Goal: Information Seeking & Learning: Learn about a topic

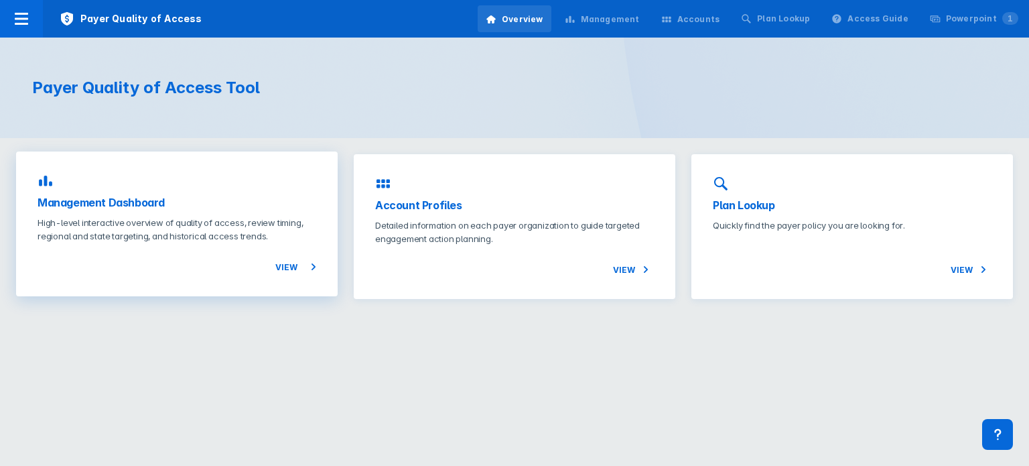
click at [211, 227] on p "High-level interactive overview of quality of access, review timing, regional a…" at bounding box center [177, 229] width 279 height 27
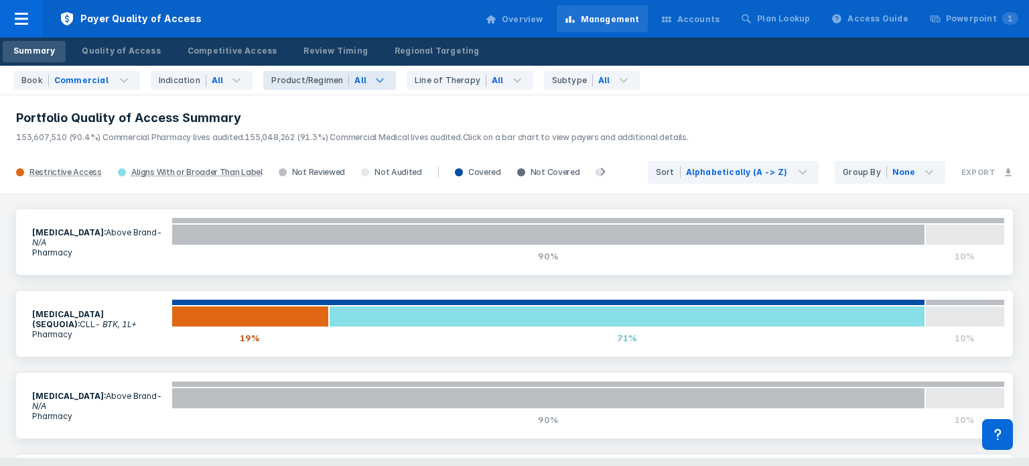
click at [372, 85] on icon at bounding box center [380, 80] width 16 height 16
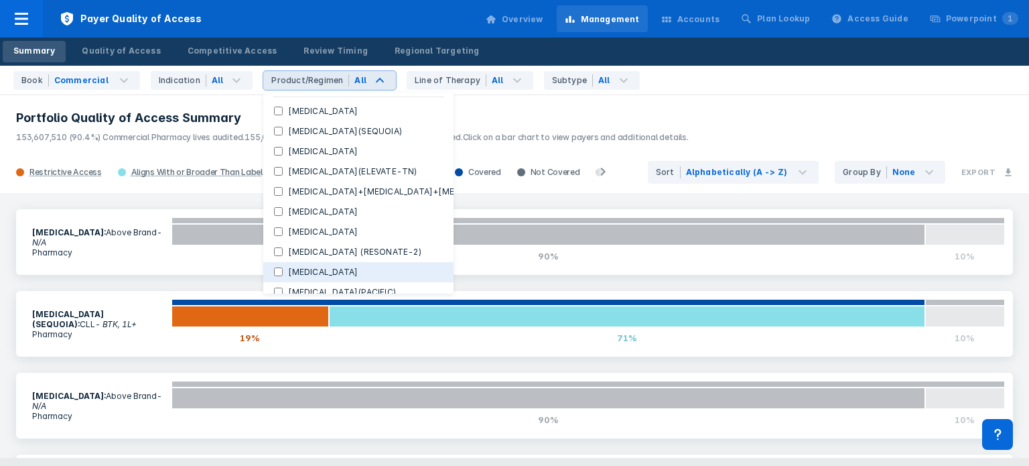
scroll to position [80, 0]
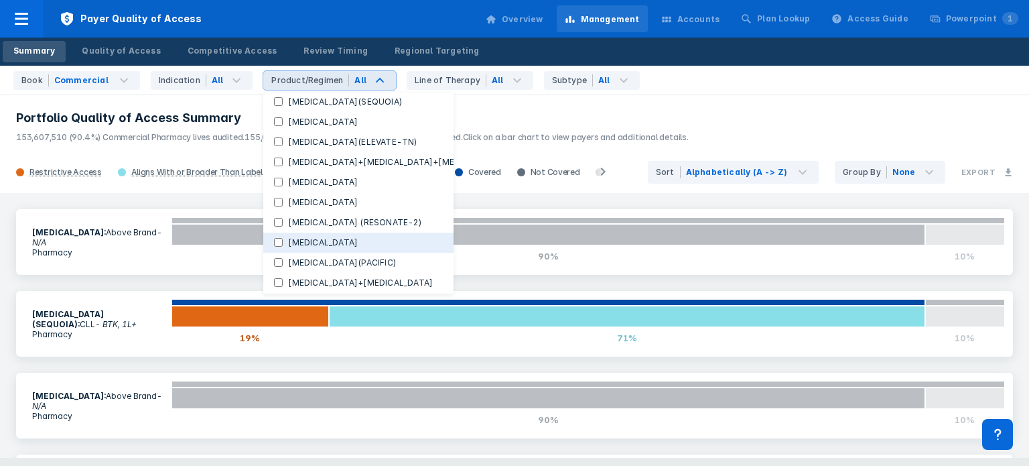
click at [263, 243] on button "[MEDICAL_DATA]" at bounding box center [358, 243] width 190 height 20
checkbox Regimens "false"
checkbox input "true"
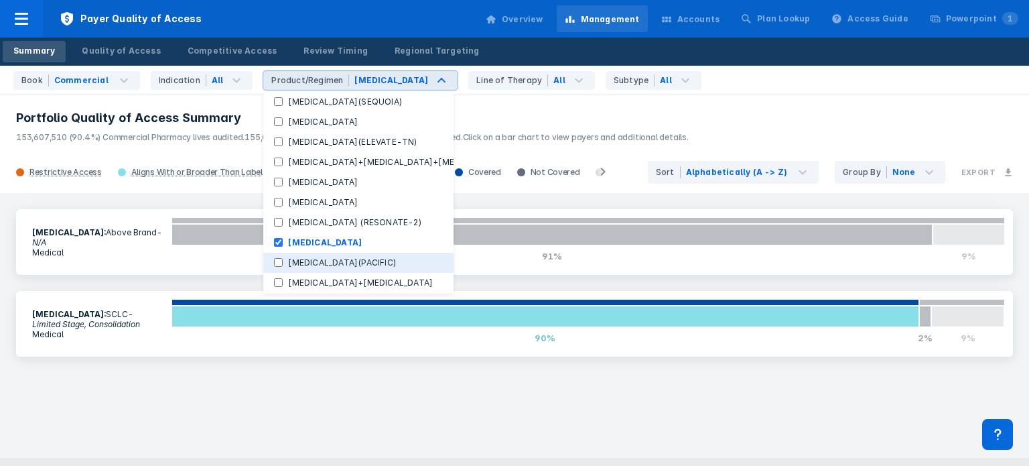
click at [283, 262] on label "[MEDICAL_DATA](PACIFIC)" at bounding box center [342, 263] width 119 height 12
click at [274, 262] on input "[MEDICAL_DATA](PACIFIC)" at bounding box center [278, 262] width 9 height 9
checkbox input "true"
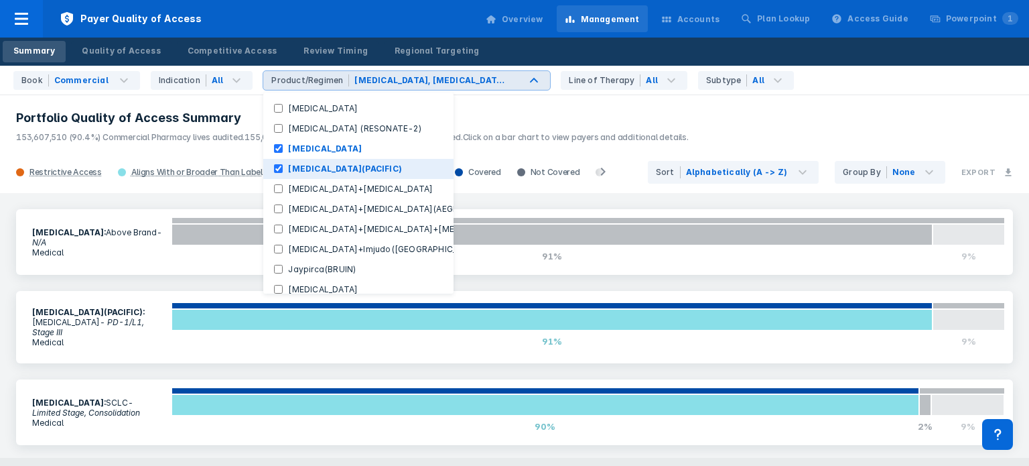
scroll to position [174, 0]
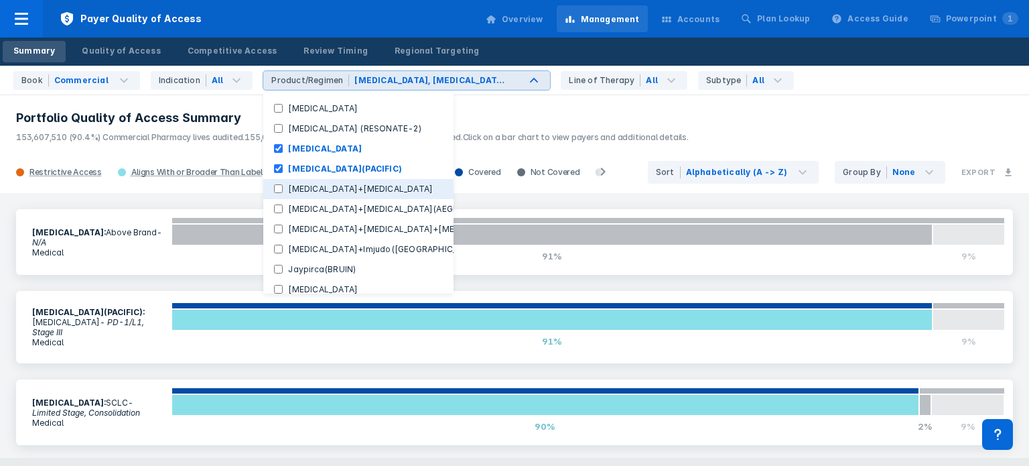
click at [274, 186] on input "[MEDICAL_DATA]+[MEDICAL_DATA]" at bounding box center [278, 188] width 9 height 9
checkbox input "true"
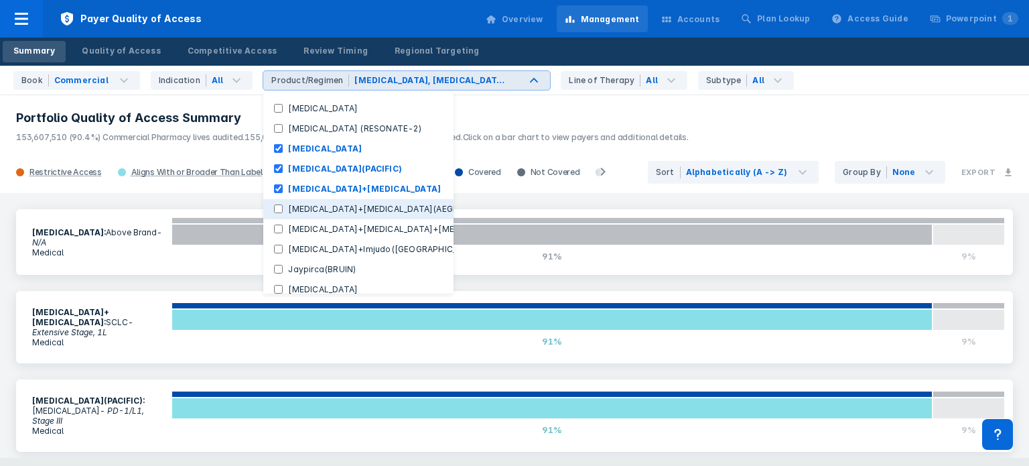
click at [283, 208] on label "[MEDICAL_DATA]+[MEDICAL_DATA](AEGEAN)" at bounding box center [380, 209] width 194 height 12
click at [274, 208] on input "[MEDICAL_DATA]+[MEDICAL_DATA](AEGEAN)" at bounding box center [278, 208] width 9 height 9
checkbox input "true"
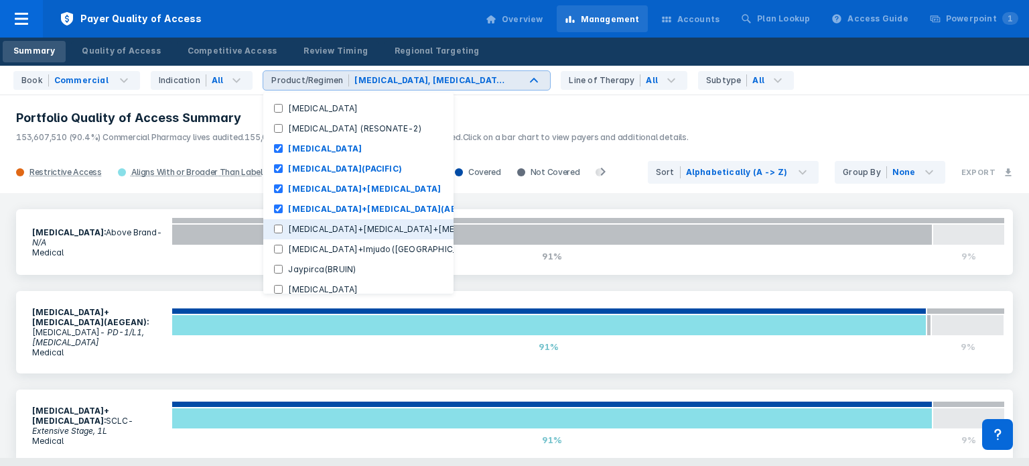
click at [268, 236] on button "[MEDICAL_DATA]+[MEDICAL_DATA]+[MEDICAL_DATA]" at bounding box center [358, 229] width 190 height 20
checkbox input "true"
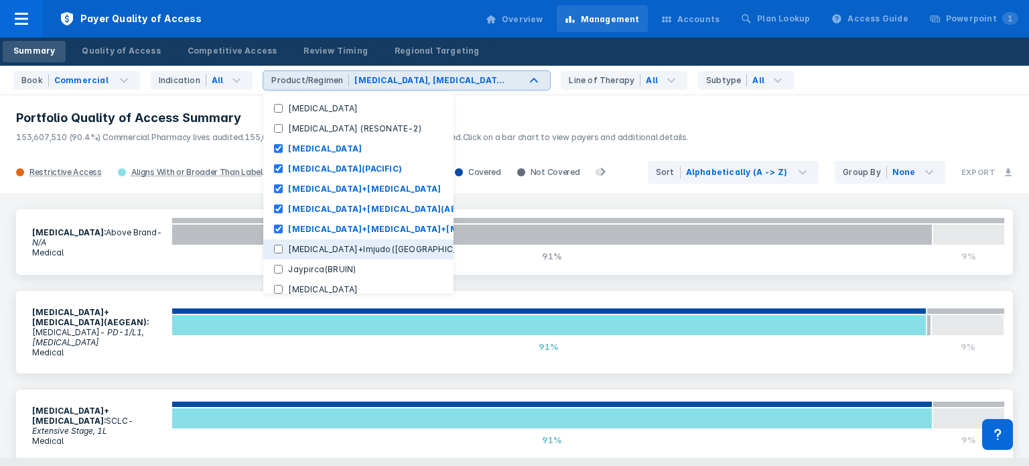
click at [274, 251] on input "[MEDICAL_DATA]+Imjudo([GEOGRAPHIC_DATA])" at bounding box center [278, 249] width 9 height 9
checkbox input "true"
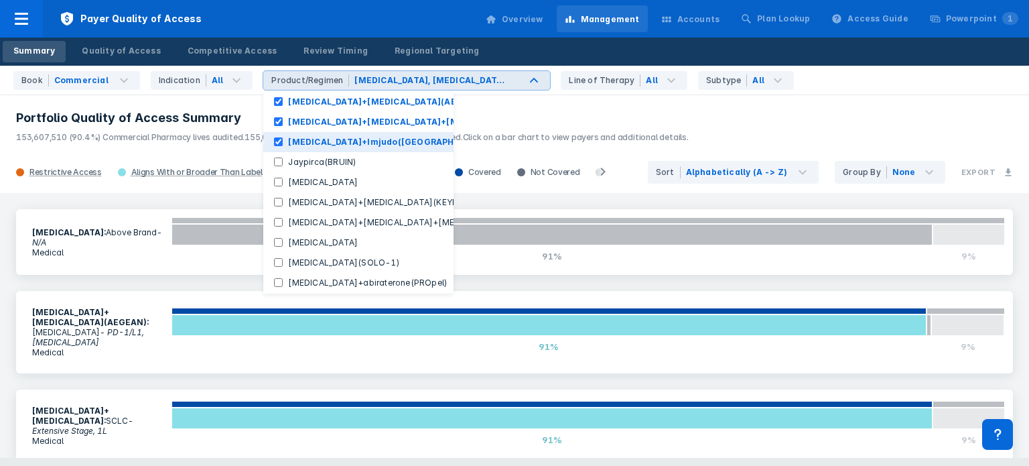
scroll to position [281, 0]
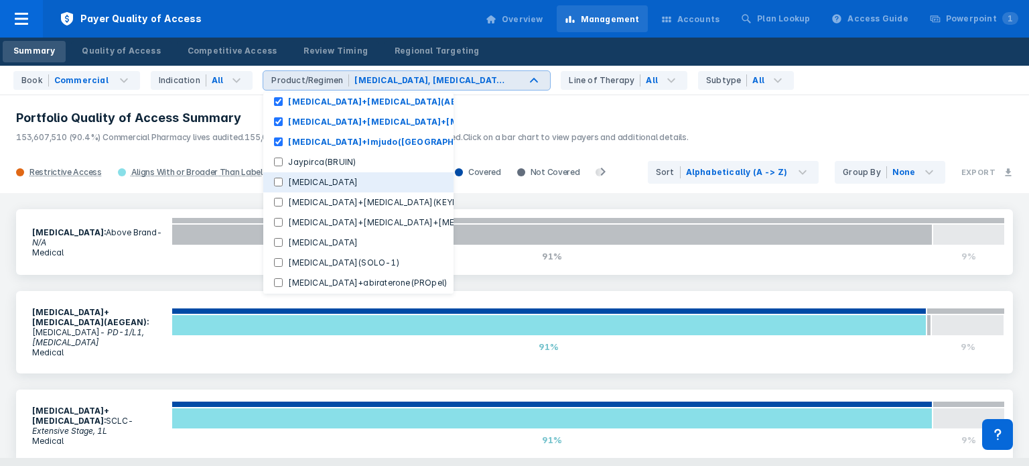
click at [265, 182] on button "[MEDICAL_DATA]" at bounding box center [358, 182] width 190 height 20
checkbox input "true"
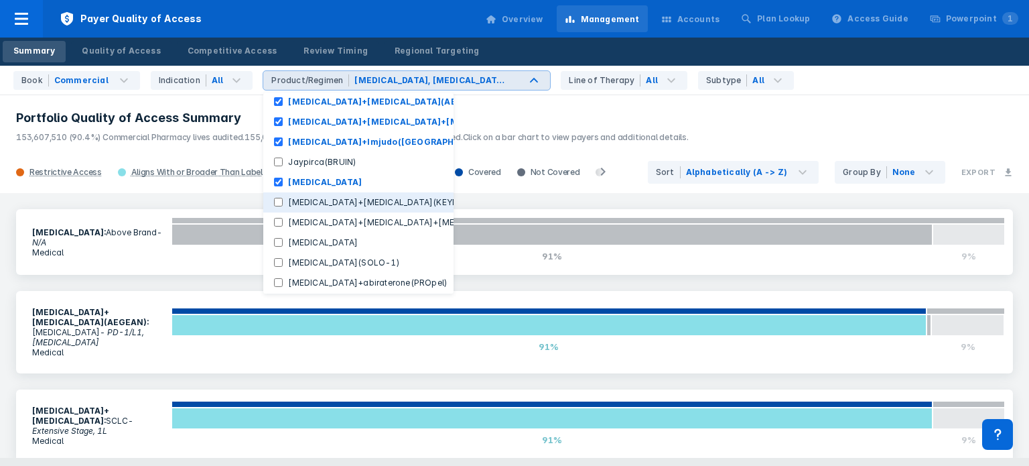
click at [274, 198] on input "[MEDICAL_DATA]+[MEDICAL_DATA](KEYNOTE-671)" at bounding box center [278, 202] width 9 height 9
checkbox input "true"
click at [274, 218] on input "[MEDICAL_DATA]+[MEDICAL_DATA]+[MEDICAL_DATA](KEYNOTE-966)" at bounding box center [278, 222] width 9 height 9
checkbox input "true"
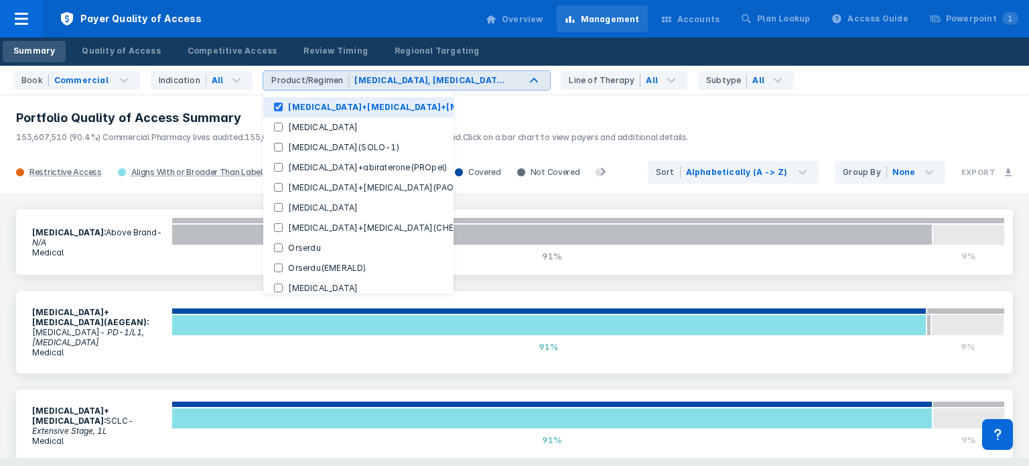
scroll to position [397, 0]
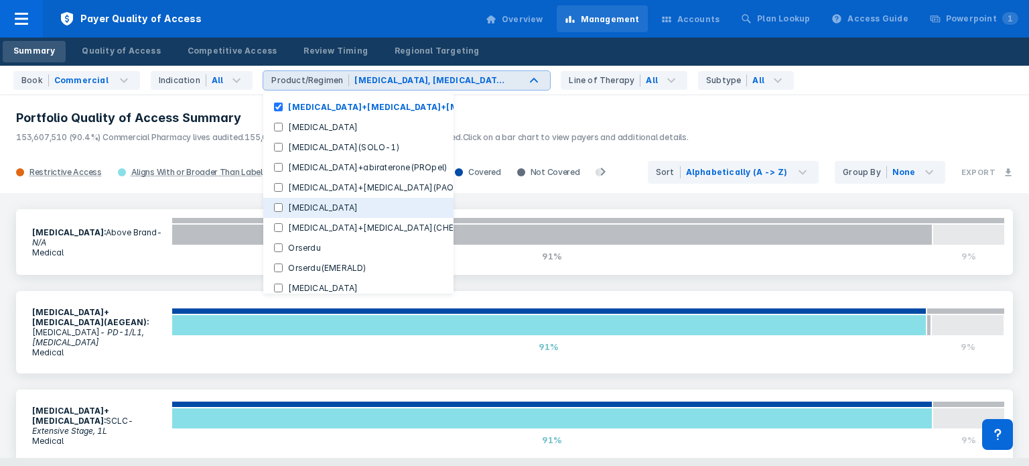
click at [274, 208] on input "[MEDICAL_DATA]" at bounding box center [278, 207] width 9 height 9
checkbox input "true"
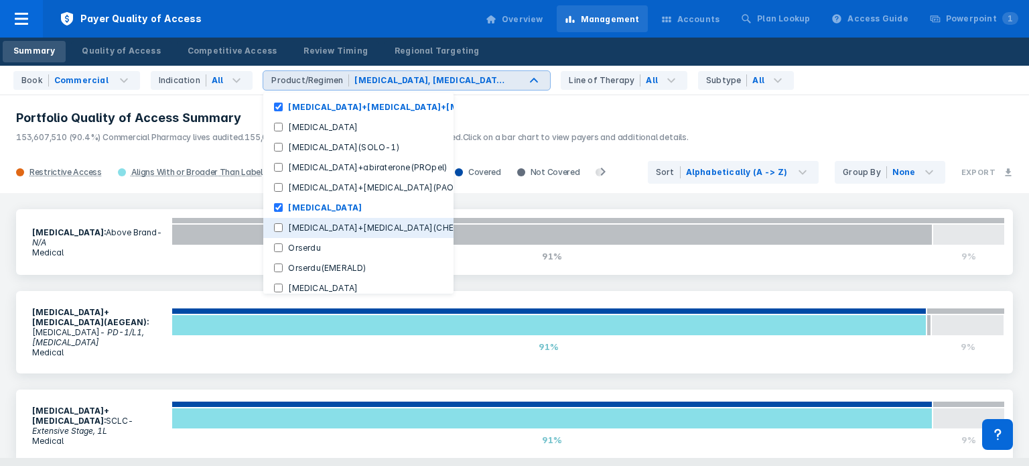
click at [274, 225] on input "[MEDICAL_DATA]+[MEDICAL_DATA](CHECKMATE-77T)" at bounding box center [278, 227] width 9 height 9
checkbox input "true"
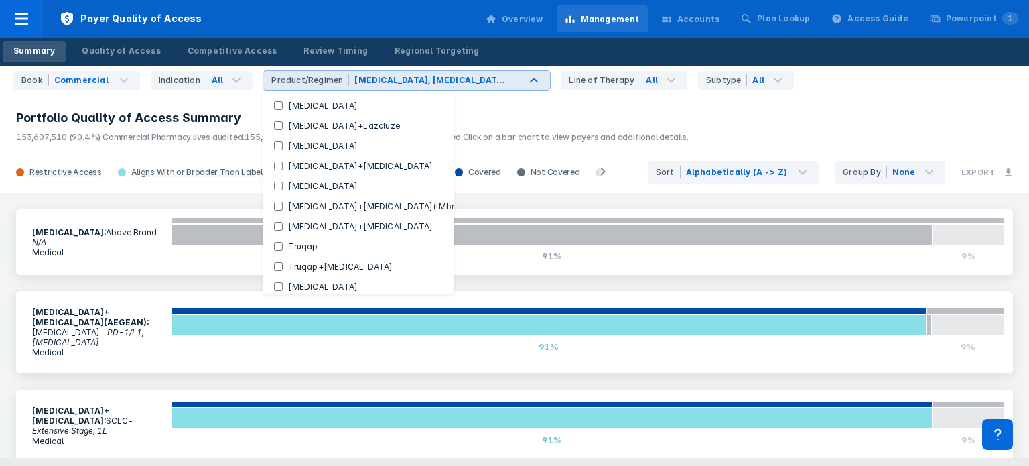
scroll to position [619, 0]
click at [274, 206] on input "[MEDICAL_DATA]+[MEDICAL_DATA](IMbrave150)" at bounding box center [278, 206] width 9 height 9
checkbox input "true"
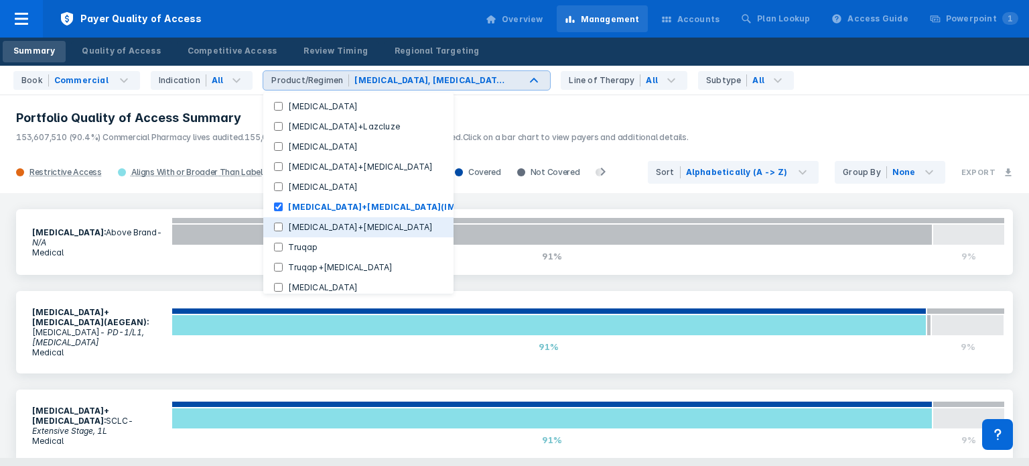
click at [274, 226] on input "[MEDICAL_DATA]+[MEDICAL_DATA]" at bounding box center [278, 226] width 9 height 9
checkbox input "true"
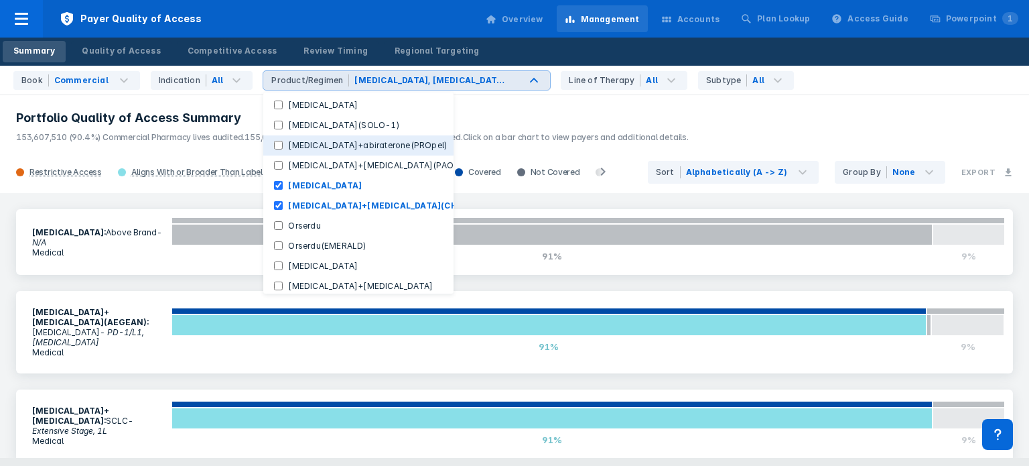
scroll to position [399, 0]
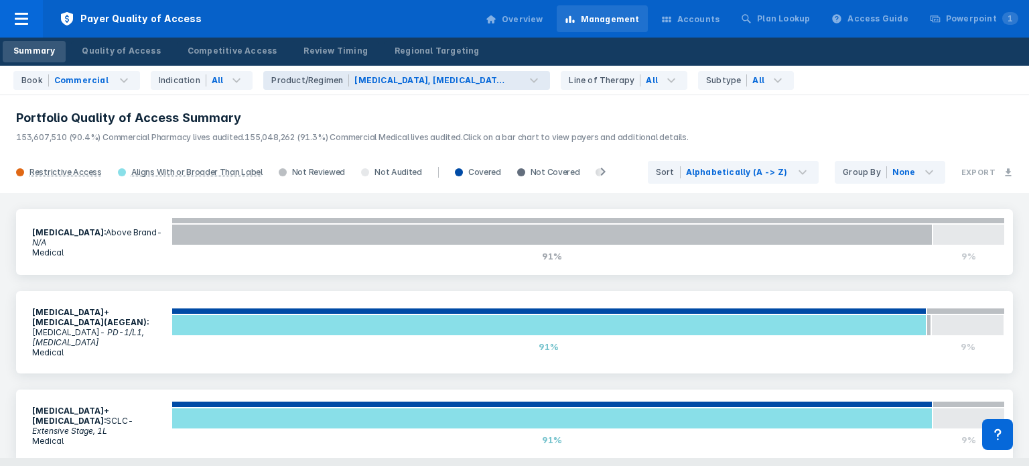
click at [564, 117] on h3 "Portfolio Quality of Access Summary" at bounding box center [514, 118] width 997 height 16
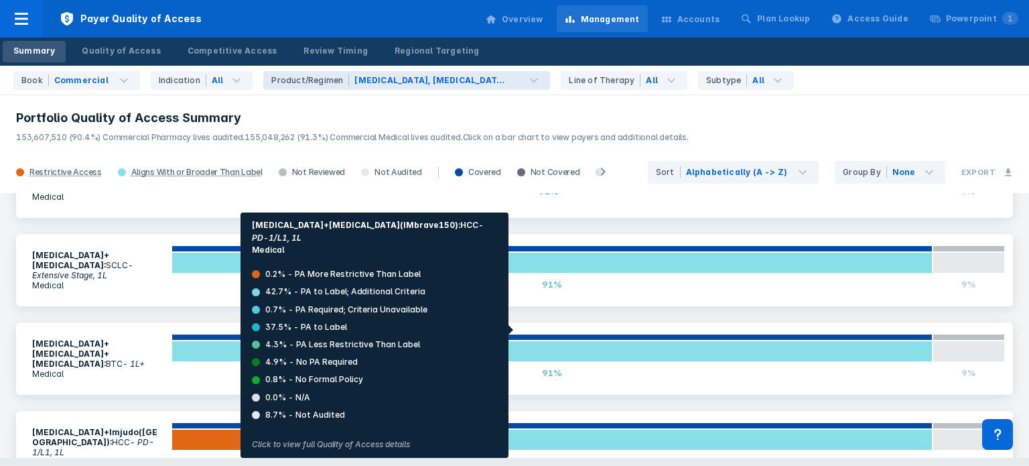
scroll to position [0, 0]
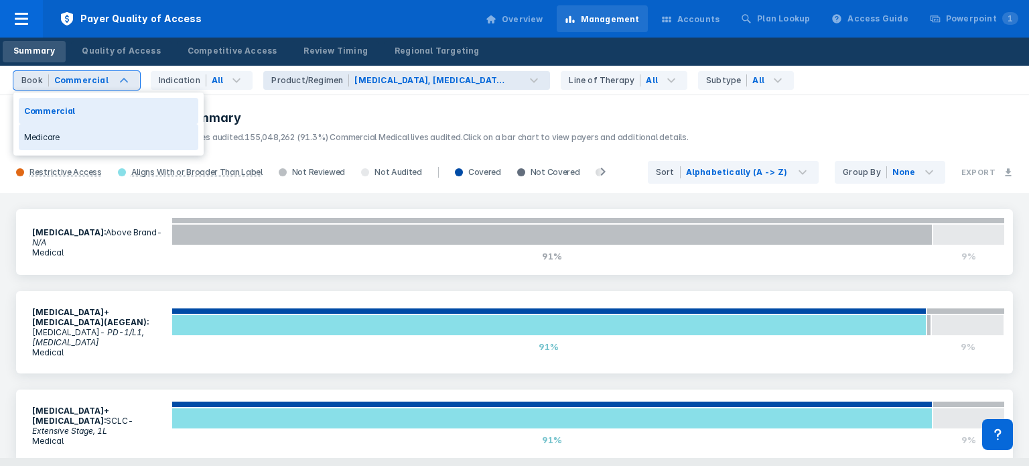
click at [106, 136] on div "Medicare" at bounding box center [109, 137] width 180 height 26
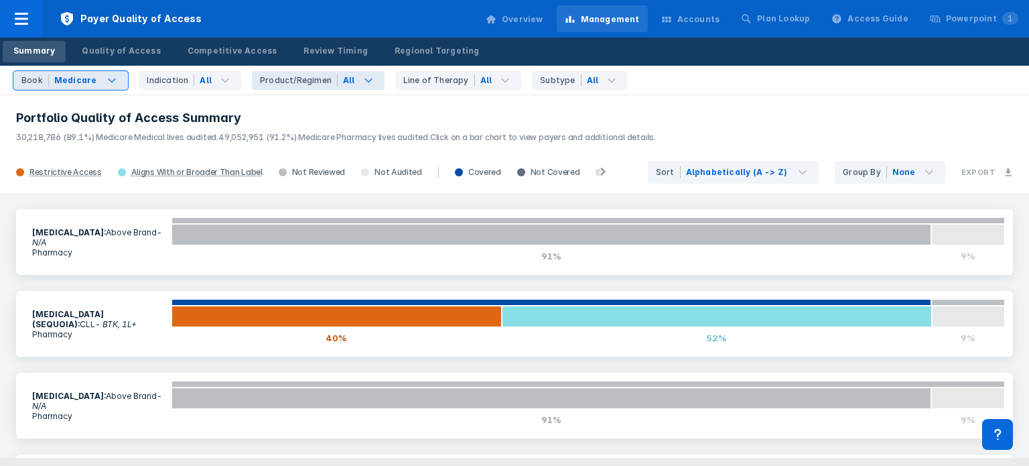
click at [361, 86] on icon at bounding box center [369, 80] width 16 height 16
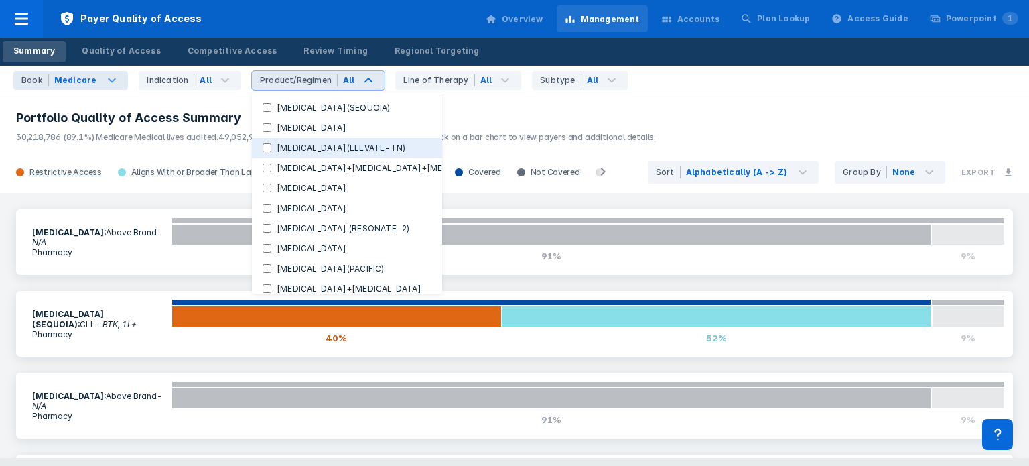
scroll to position [75, 0]
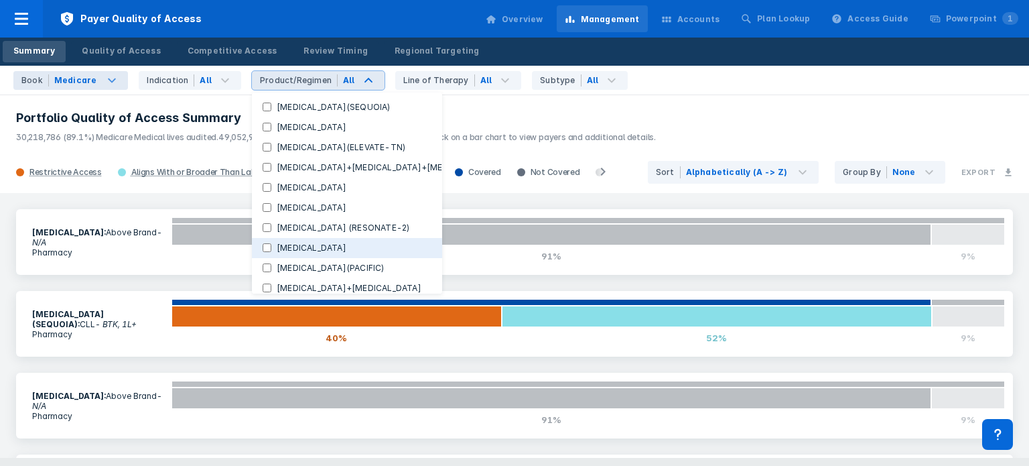
click at [263, 251] on input "[MEDICAL_DATA]" at bounding box center [267, 247] width 9 height 9
checkbox input "true"
checkbox Regimens "false"
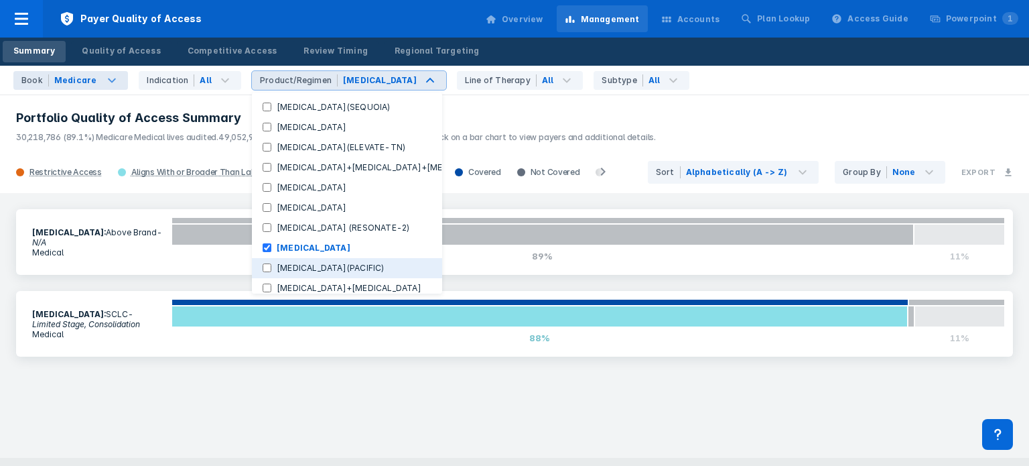
click at [263, 270] on input "[MEDICAL_DATA](PACIFIC)" at bounding box center [267, 267] width 9 height 9
checkbox input "true"
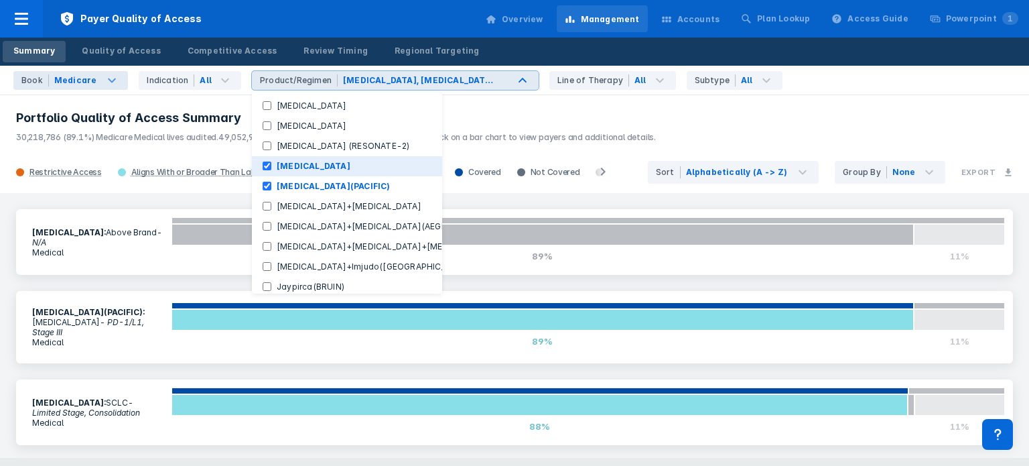
scroll to position [158, 0]
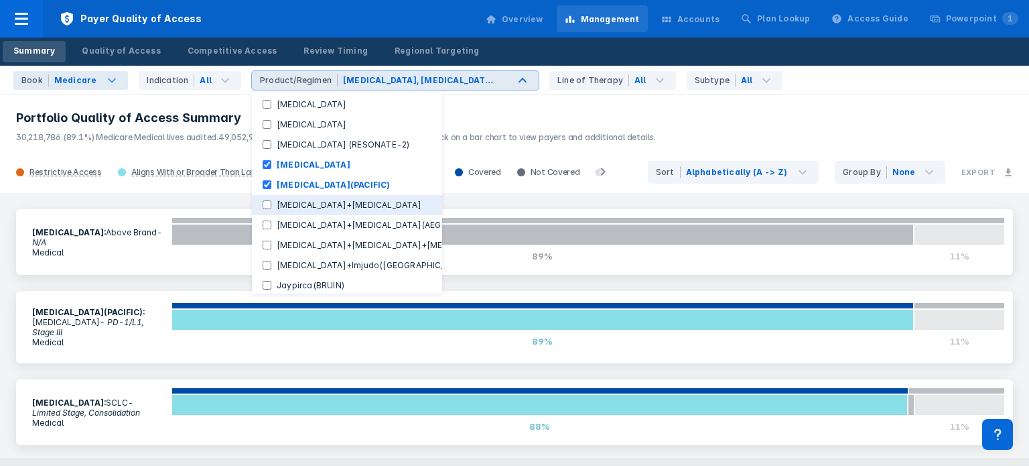
click at [263, 206] on input "[MEDICAL_DATA]+[MEDICAL_DATA]" at bounding box center [267, 204] width 9 height 9
checkbox input "true"
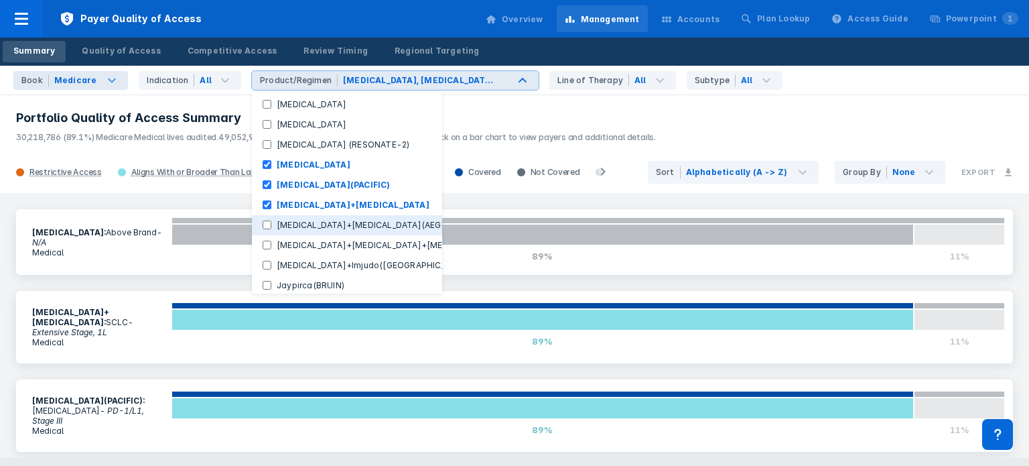
click at [263, 225] on input "[MEDICAL_DATA]+[MEDICAL_DATA](AEGEAN)" at bounding box center [267, 224] width 9 height 9
checkbox input "true"
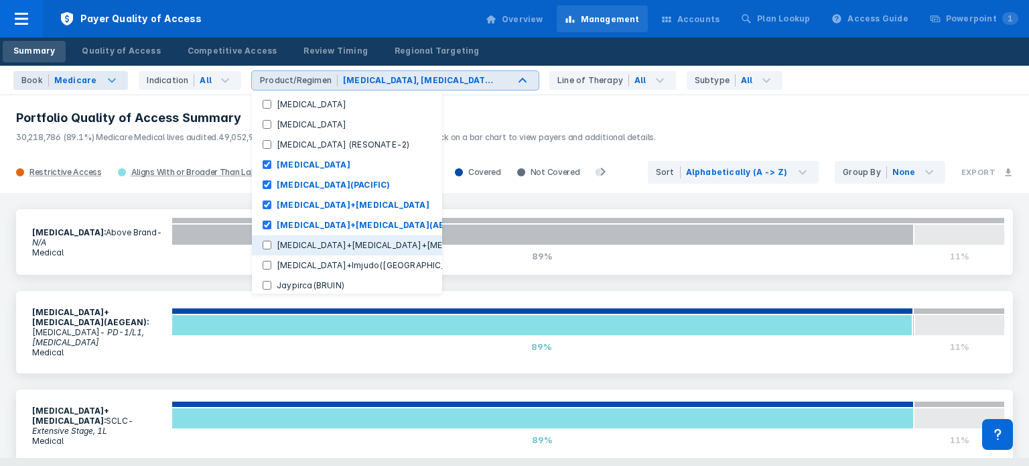
click at [258, 236] on button "[MEDICAL_DATA]+[MEDICAL_DATA]+[MEDICAL_DATA]" at bounding box center [347, 245] width 190 height 20
checkbox input "true"
click at [259, 258] on button "[MEDICAL_DATA]+Imjudo([GEOGRAPHIC_DATA])" at bounding box center [347, 265] width 190 height 20
checkbox input "true"
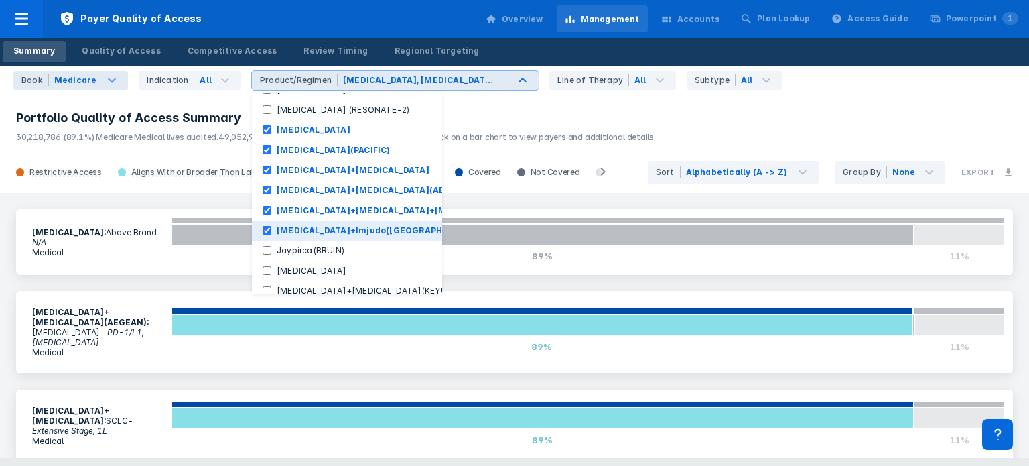
scroll to position [197, 0]
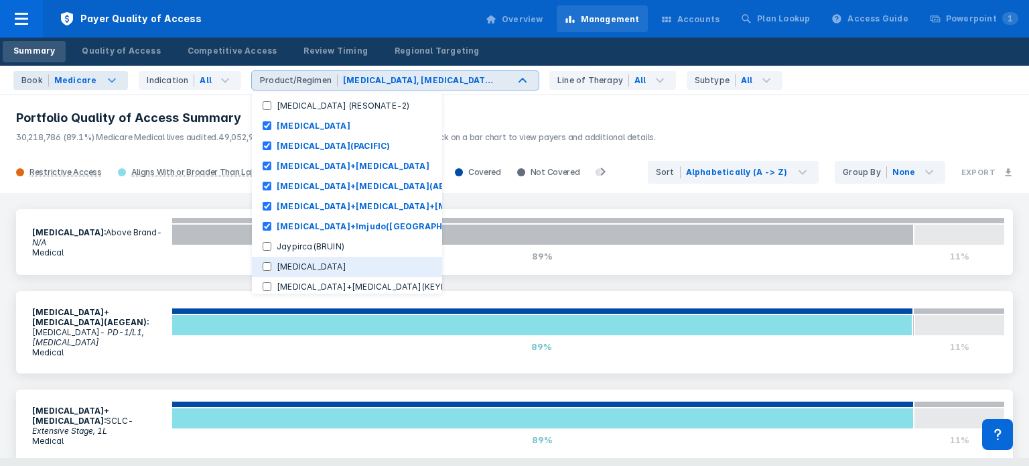
click at [263, 266] on input "[MEDICAL_DATA]" at bounding box center [267, 266] width 9 height 9
checkbox input "true"
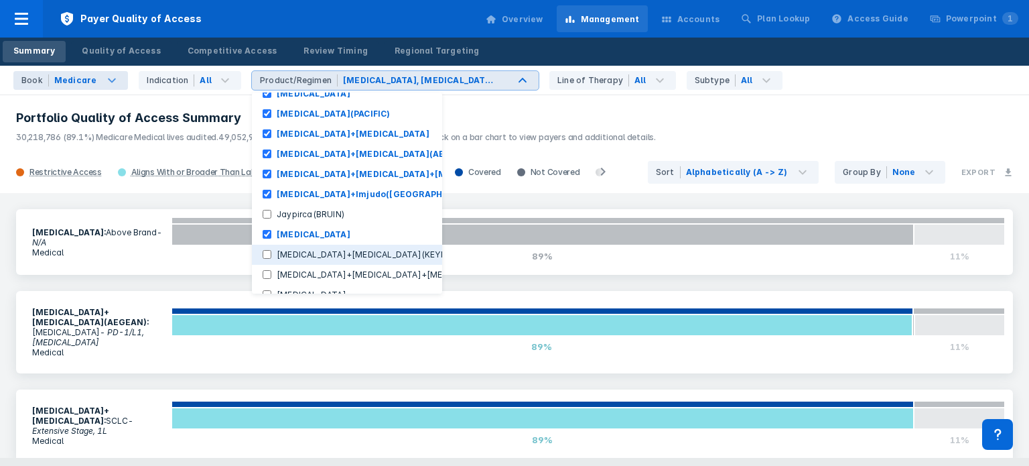
click at [263, 251] on input "[MEDICAL_DATA]+[MEDICAL_DATA](KEYNOTE-671)" at bounding box center [267, 254] width 9 height 9
checkbox input "true"
click at [260, 267] on button "[MEDICAL_DATA]+[MEDICAL_DATA]+[MEDICAL_DATA](KEYNOTE-966)" at bounding box center [347, 275] width 190 height 20
checkbox input "true"
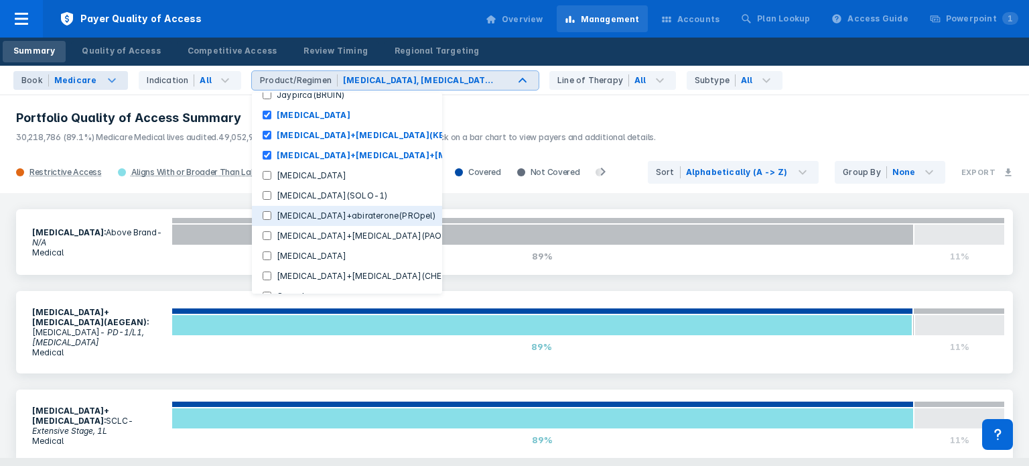
scroll to position [351, 0]
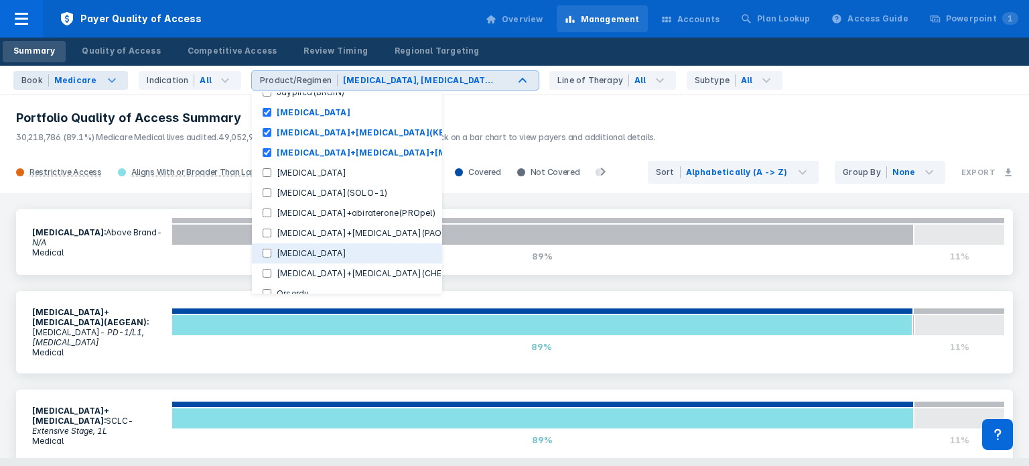
click at [263, 255] on input "[MEDICAL_DATA]" at bounding box center [267, 253] width 9 height 9
checkbox input "true"
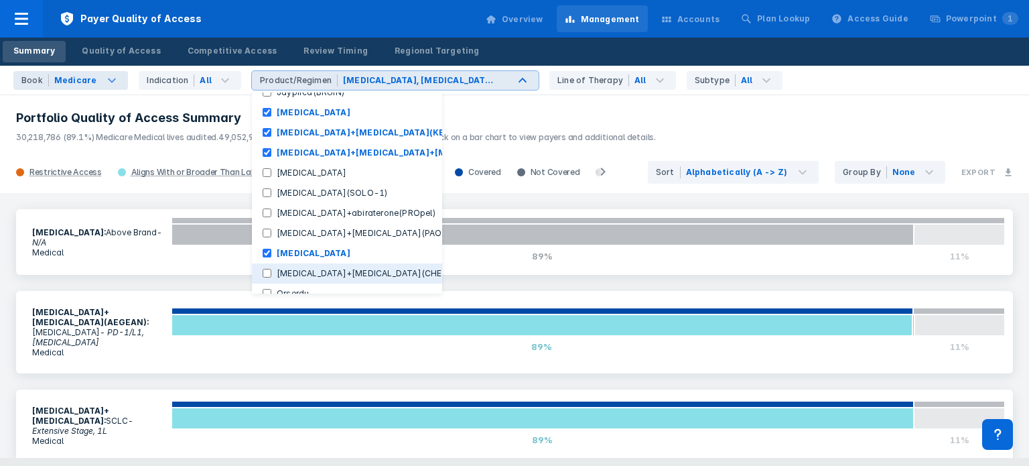
click at [259, 267] on button "[MEDICAL_DATA]+[MEDICAL_DATA](CHECKMATE-77T)" at bounding box center [347, 273] width 190 height 20
checkbox input "true"
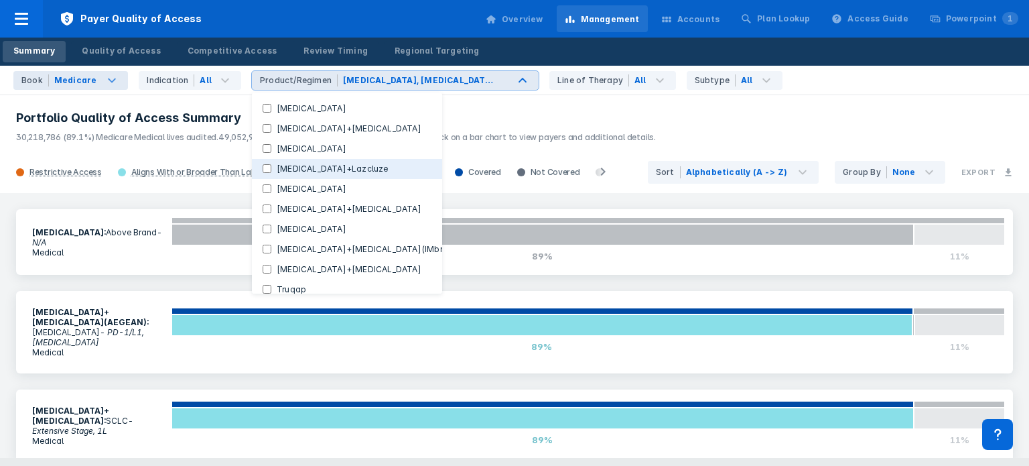
scroll to position [578, 0]
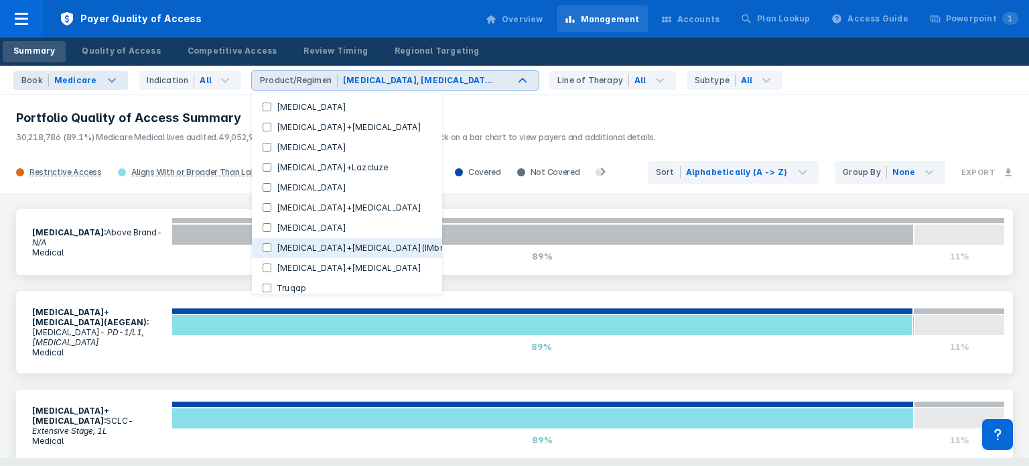
click at [263, 249] on input "[MEDICAL_DATA]+[MEDICAL_DATA](IMbrave150)" at bounding box center [267, 247] width 9 height 9
checkbox input "true"
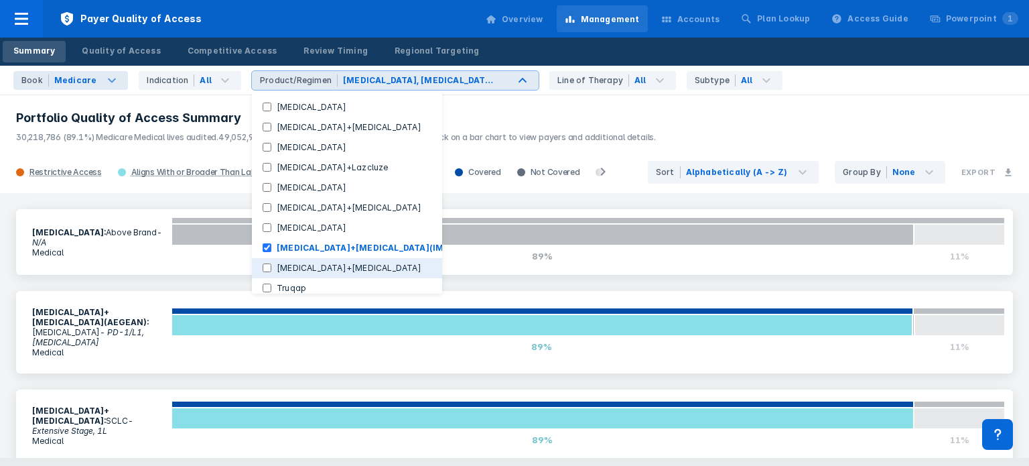
click at [263, 266] on input "[MEDICAL_DATA]+[MEDICAL_DATA]" at bounding box center [267, 267] width 9 height 9
checkbox input "true"
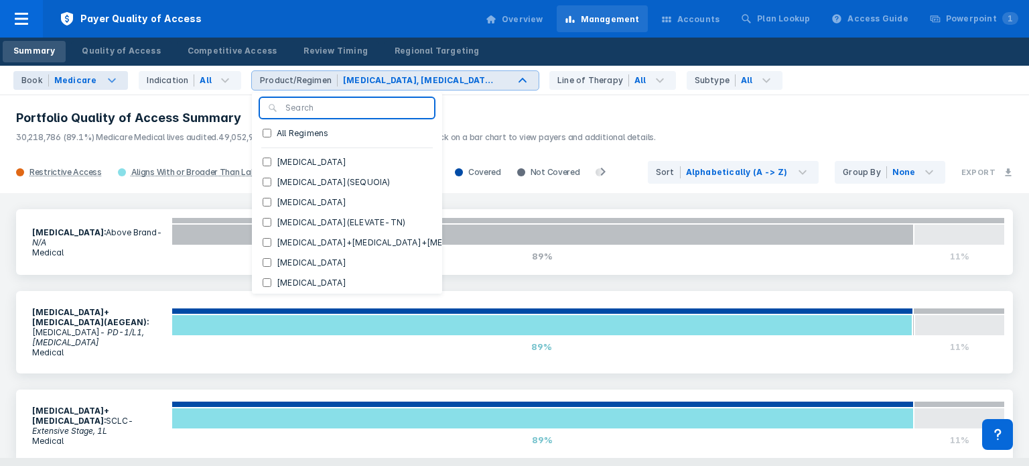
scroll to position [0, 0]
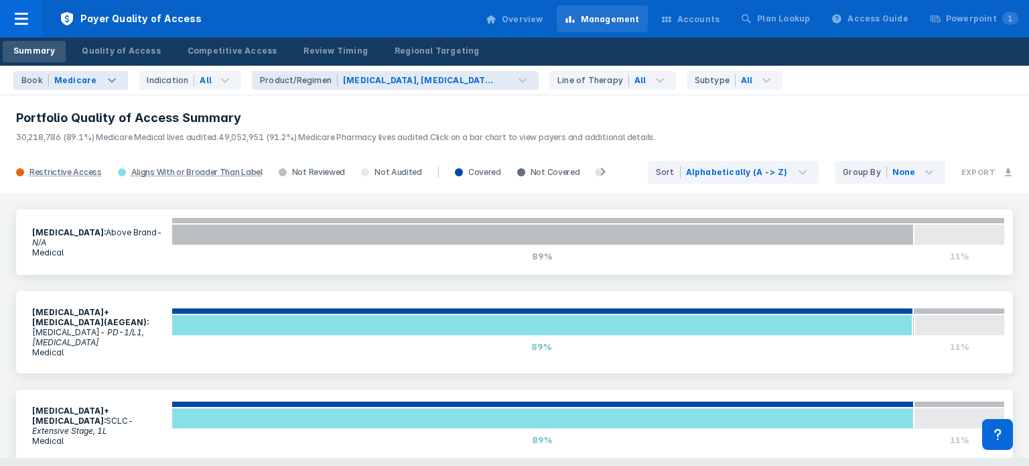
click at [528, 115] on h3 "Portfolio Quality of Access Summary" at bounding box center [514, 118] width 997 height 16
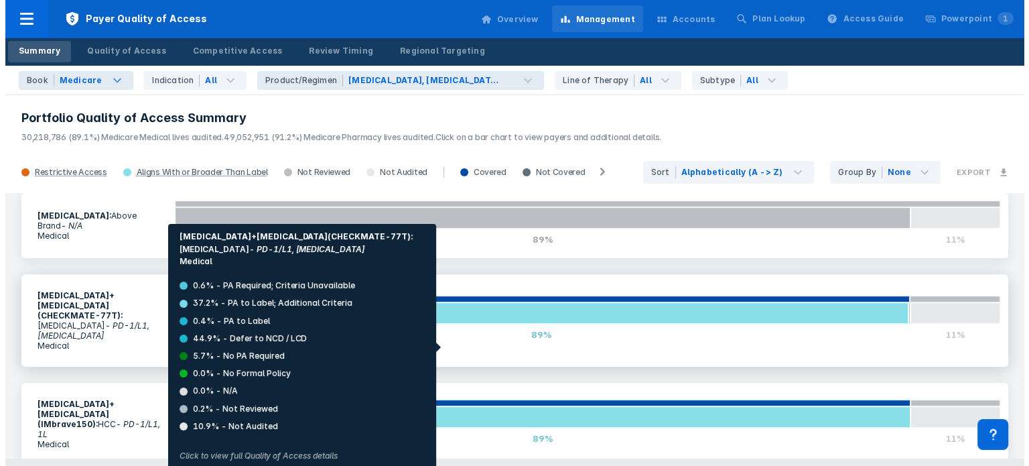
scroll to position [917, 0]
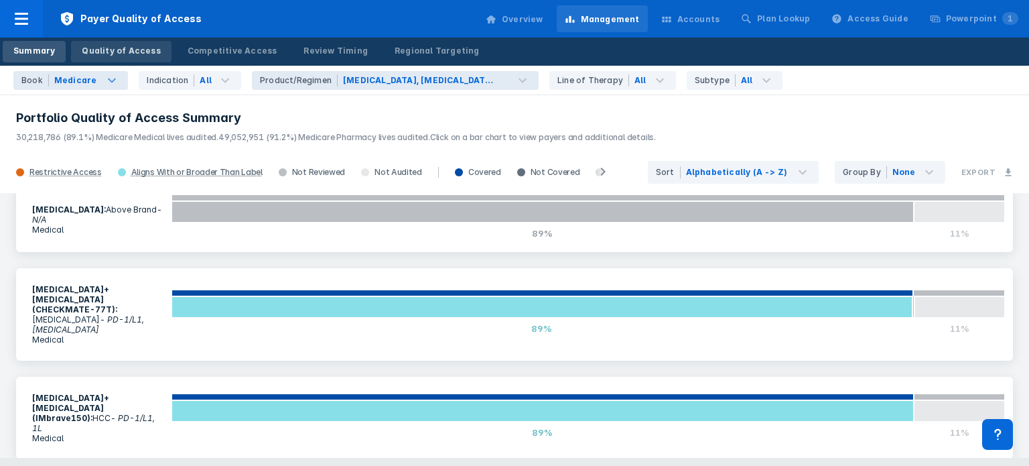
click at [139, 50] on div "Quality of Access" at bounding box center [121, 51] width 78 height 12
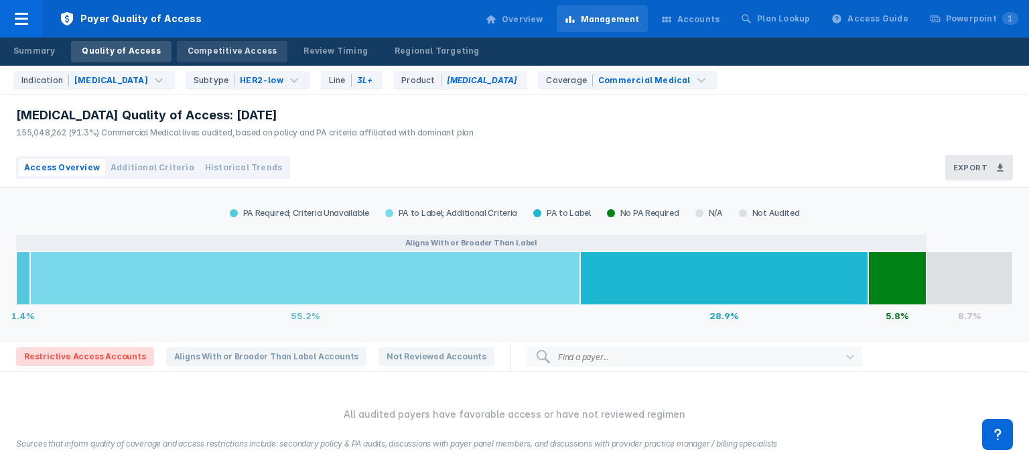
click at [220, 58] on link "Competitive Access" at bounding box center [232, 51] width 111 height 21
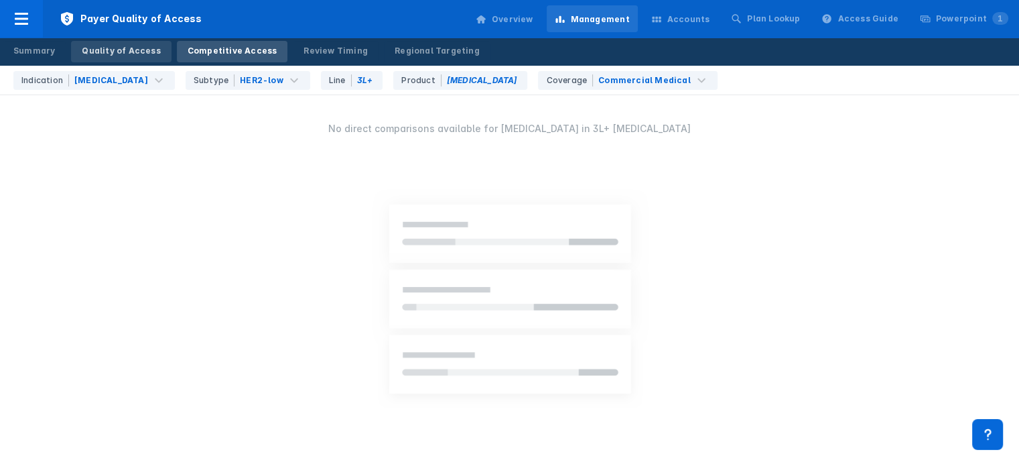
click at [127, 45] on div "Quality of Access" at bounding box center [121, 51] width 78 height 12
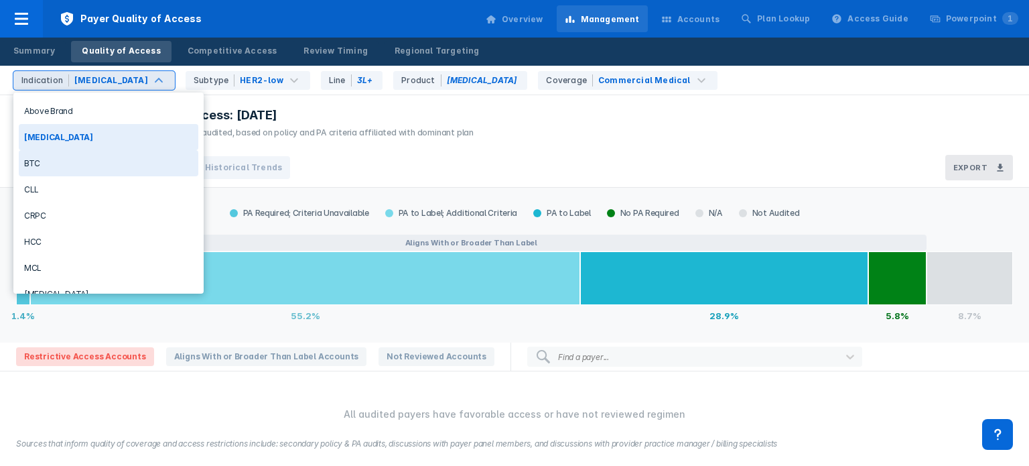
click at [131, 165] on div "BTC" at bounding box center [109, 163] width 180 height 26
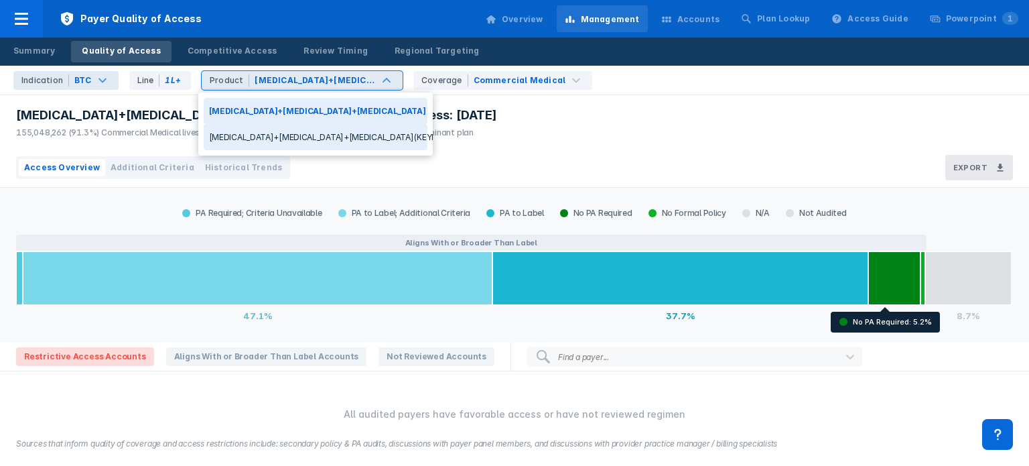
click at [348, 133] on div "[MEDICAL_DATA]+[MEDICAL_DATA]+[MEDICAL_DATA](KEYNOTE-966)" at bounding box center [316, 137] width 224 height 26
